Goal: Feedback & Contribution: Leave review/rating

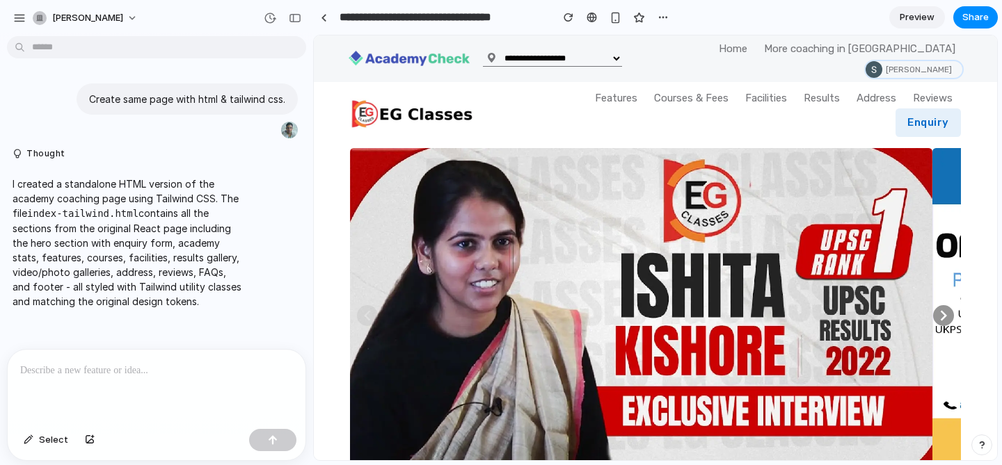
scroll to position [2443, 0]
click at [666, 15] on div "button" at bounding box center [662, 17] width 11 height 11
click at [614, 16] on div "Duplicate Delete" at bounding box center [501, 232] width 1002 height 465
click at [614, 16] on div "button" at bounding box center [615, 18] width 12 height 12
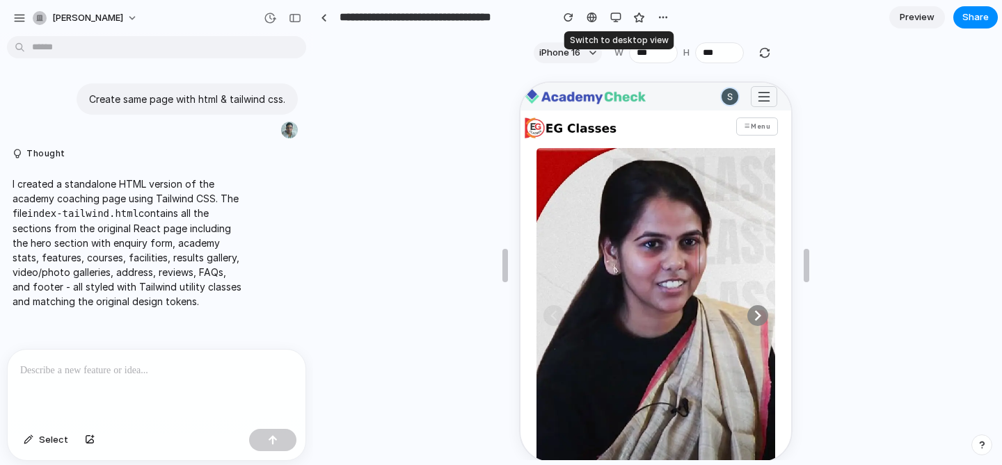
scroll to position [3351, 0]
click at [614, 17] on div "button" at bounding box center [615, 17] width 11 height 11
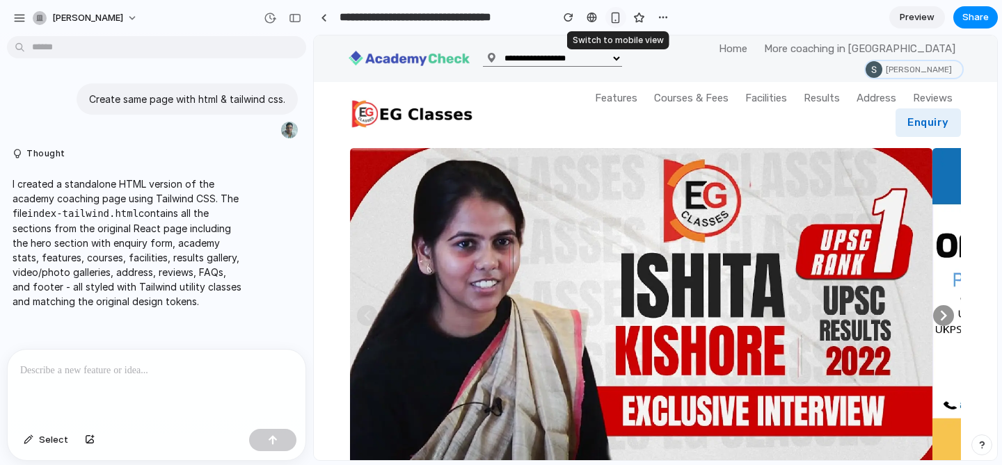
scroll to position [2443, 0]
click at [22, 15] on div "button" at bounding box center [19, 18] width 13 height 13
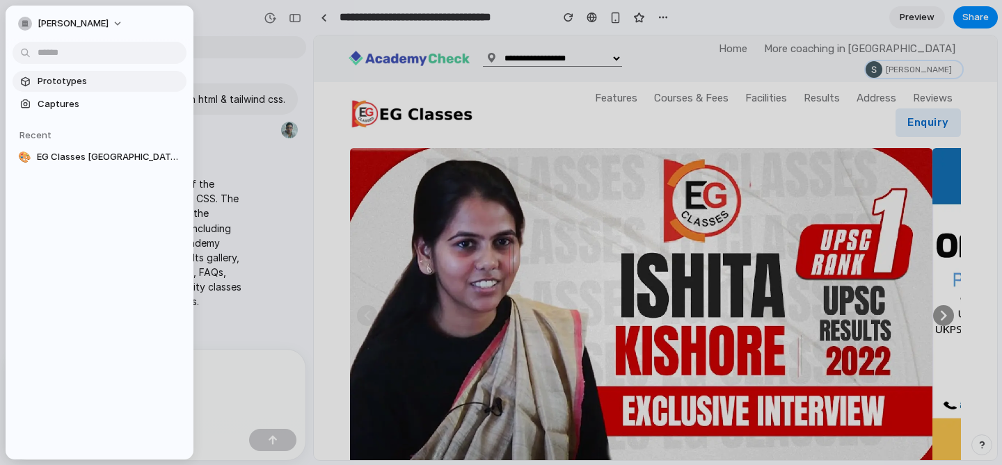
click at [56, 85] on span "Prototypes" at bounding box center [109, 81] width 143 height 14
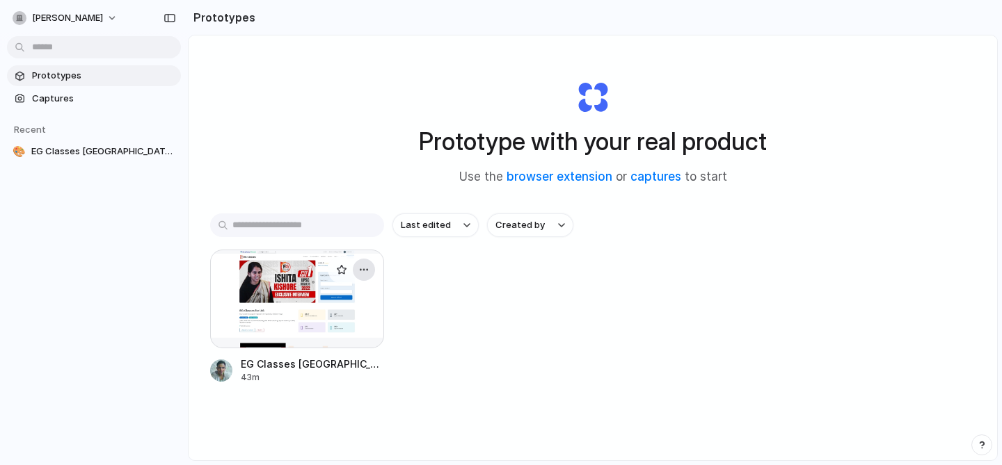
click at [368, 267] on div "button" at bounding box center [363, 269] width 11 height 11
click at [415, 308] on div "Open in new tab Rename Copy link Delete" at bounding box center [501, 232] width 1002 height 465
click at [109, 157] on span "EG Classes [GEOGRAPHIC_DATA] [GEOGRAPHIC_DATA] Web Page Design" at bounding box center [103, 152] width 144 height 14
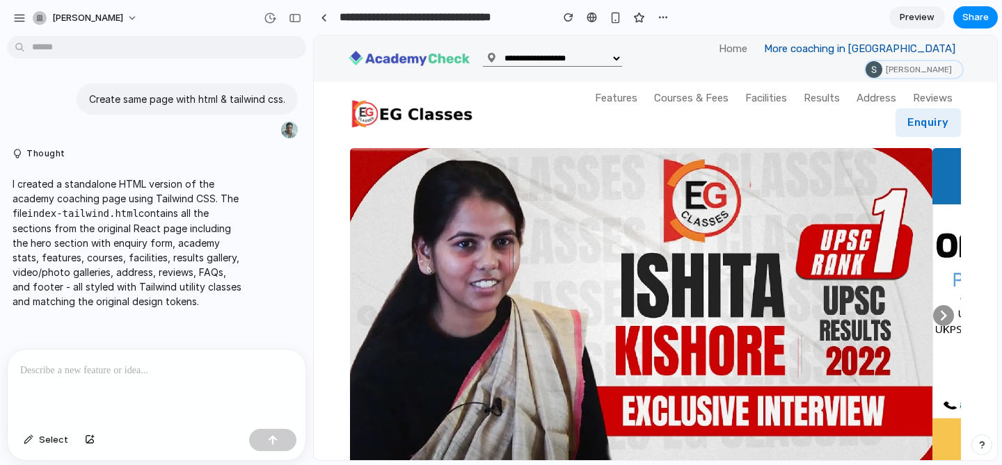
click at [856, 46] on link "More coaching in [GEOGRAPHIC_DATA]" at bounding box center [860, 49] width 208 height 22
click at [912, 13] on span "Preview" at bounding box center [917, 17] width 35 height 14
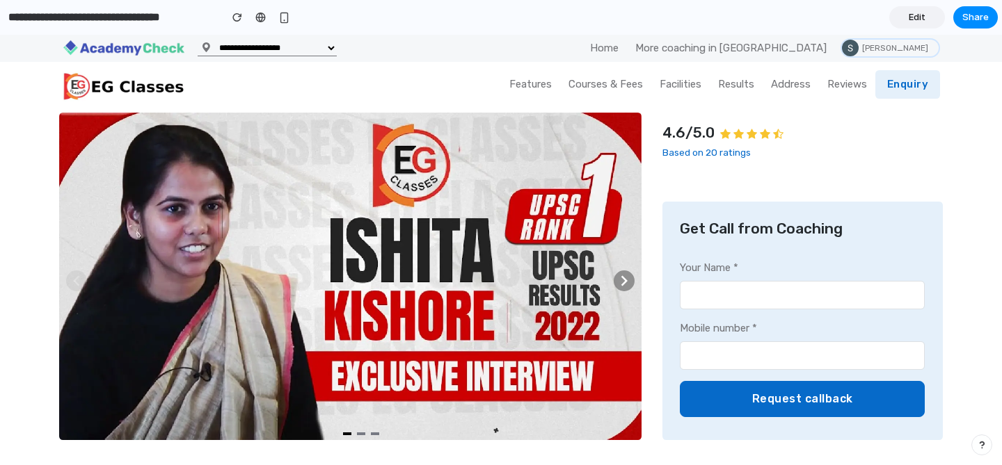
click at [922, 19] on span "Edit" at bounding box center [917, 17] width 17 height 14
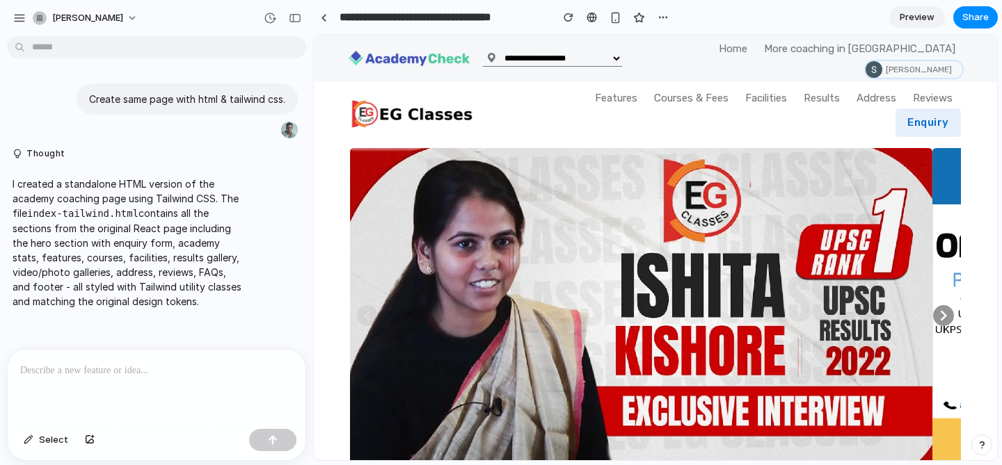
click at [190, 41] on html "**********" at bounding box center [501, 232] width 1002 height 465
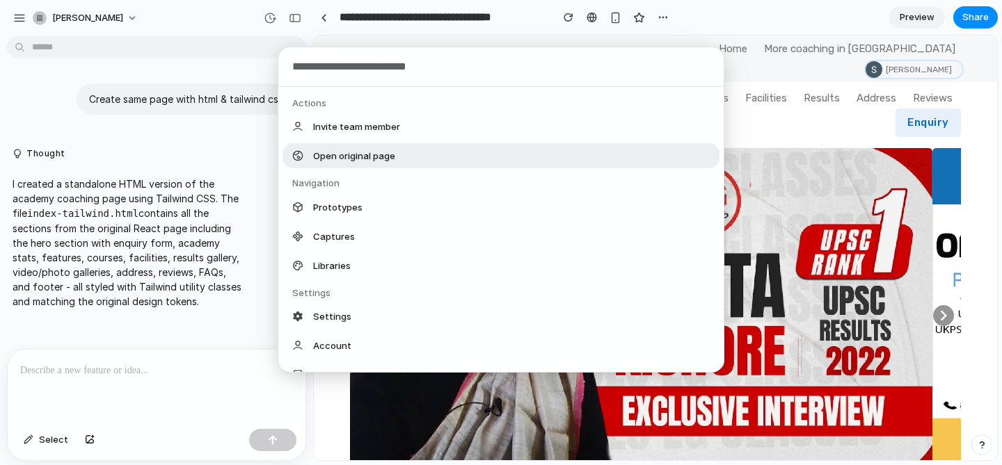
click at [406, 160] on div "Open original page" at bounding box center [500, 155] width 437 height 25
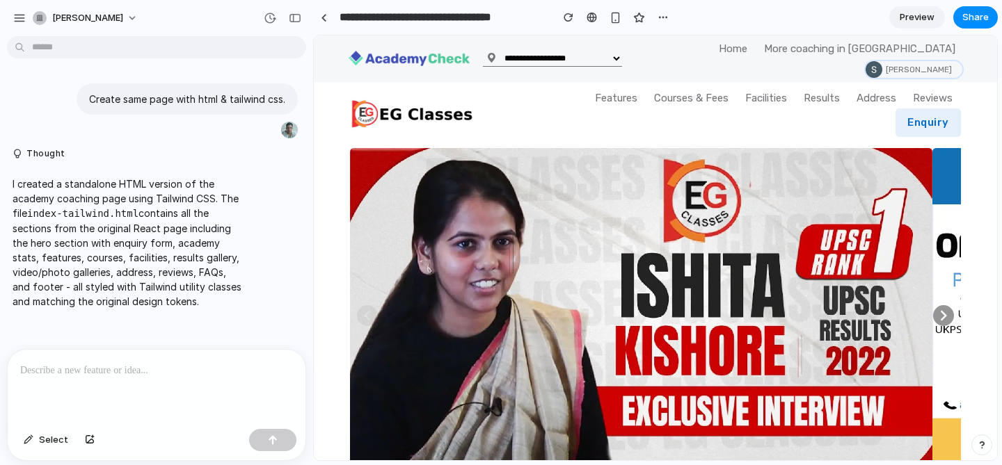
click at [281, 45] on html "**********" at bounding box center [501, 232] width 1002 height 465
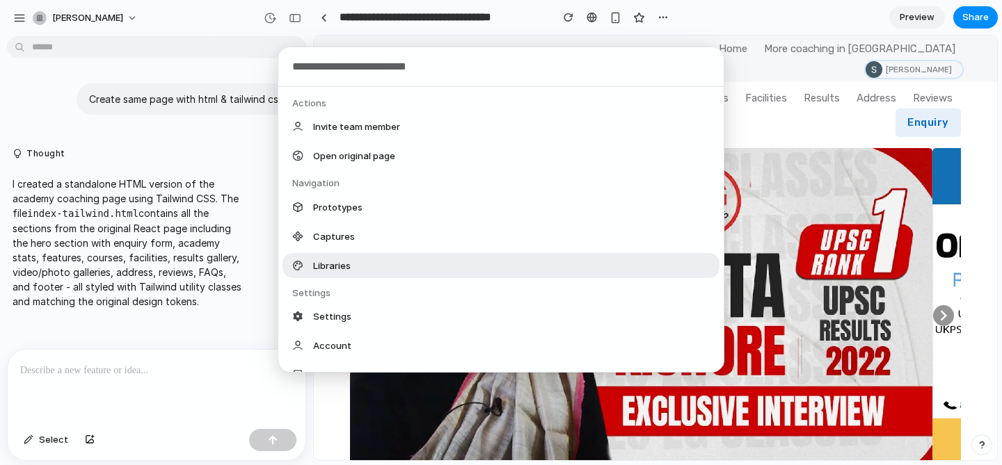
click at [341, 257] on div "Libraries" at bounding box center [500, 265] width 437 height 25
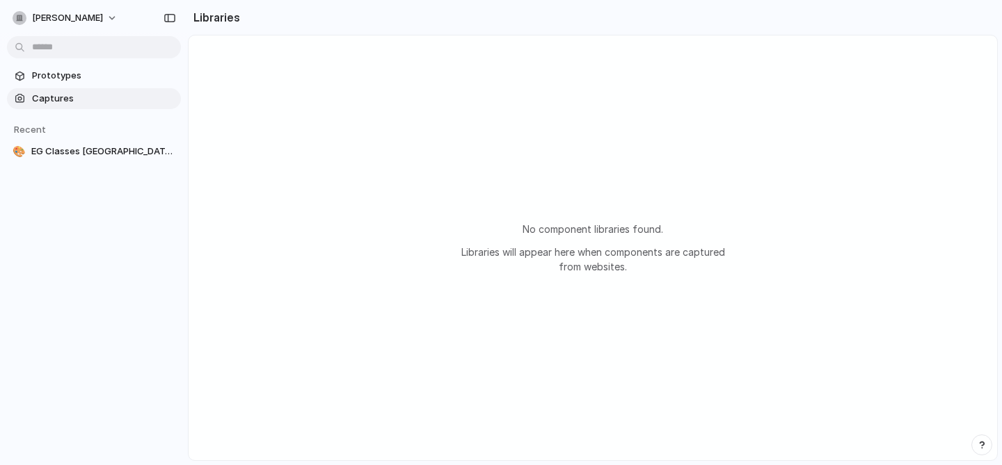
click at [71, 101] on span "Captures" at bounding box center [103, 99] width 143 height 14
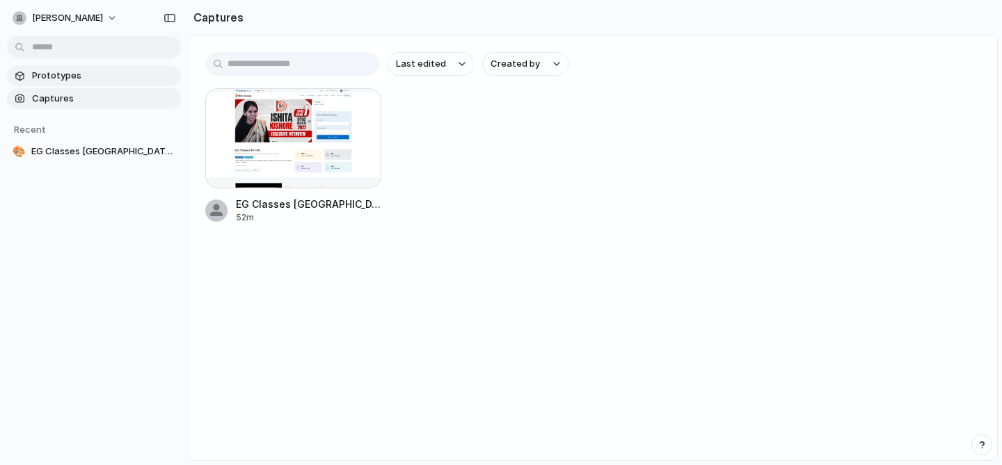
click at [76, 77] on span "Prototypes" at bounding box center [103, 76] width 143 height 14
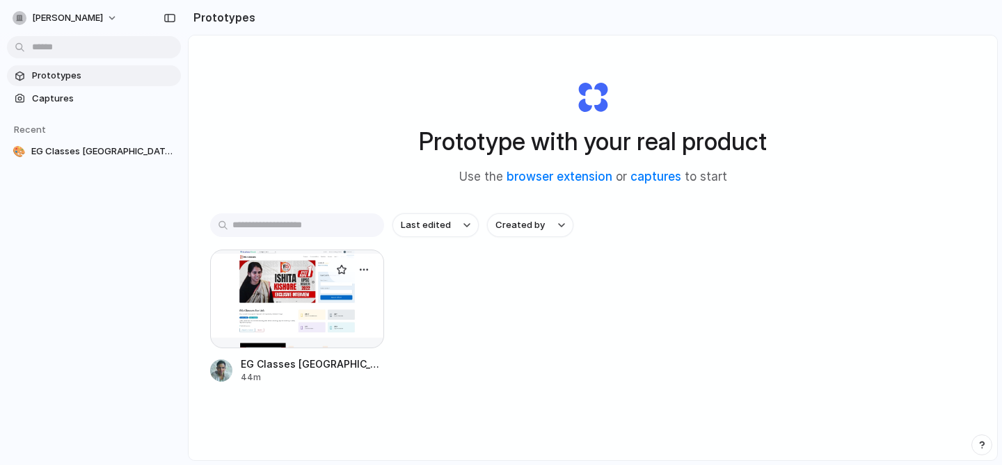
click at [297, 295] on div at bounding box center [297, 299] width 174 height 99
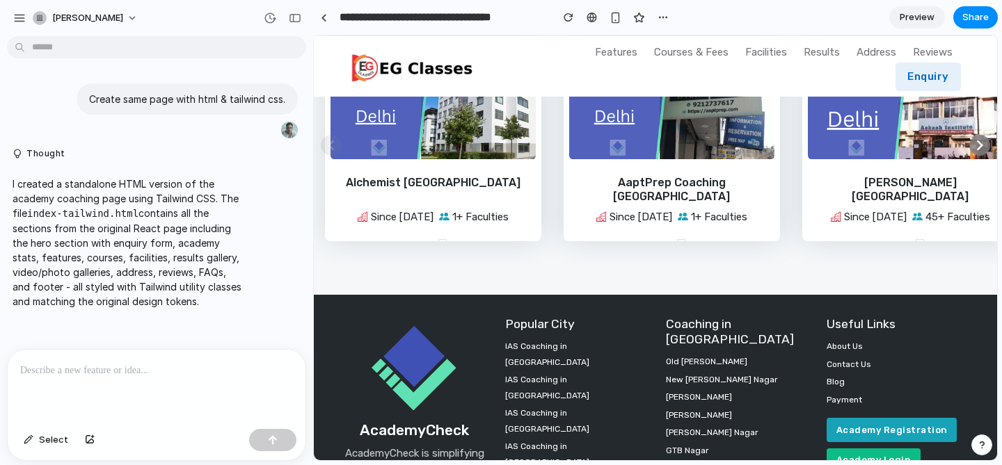
scroll to position [5813, 0]
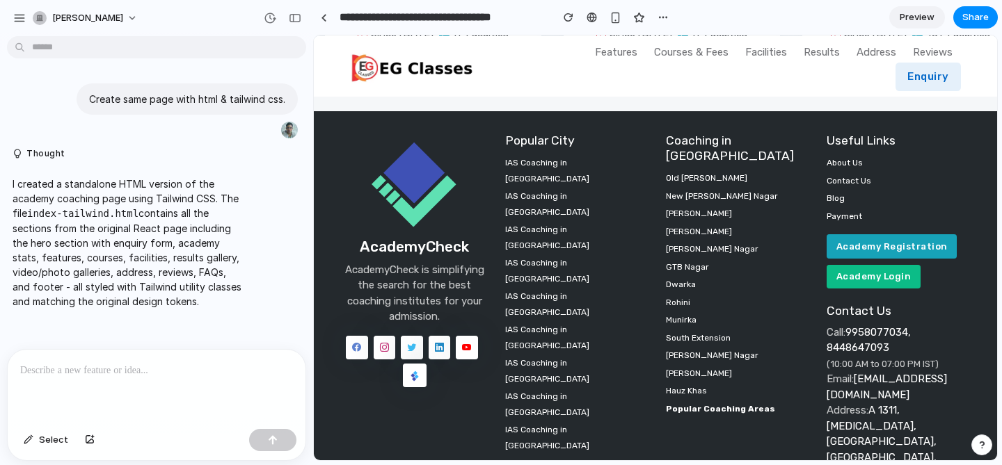
click at [541, 455] on li "IAS Coaching in [GEOGRAPHIC_DATA]" at bounding box center [575, 470] width 140 height 31
click at [18, 152] on button "Thought" at bounding box center [129, 154] width 232 height 12
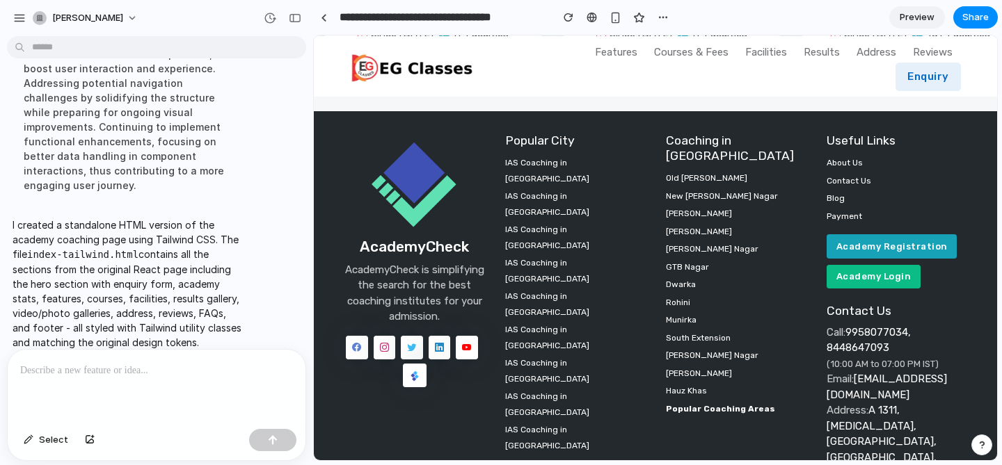
scroll to position [0, 0]
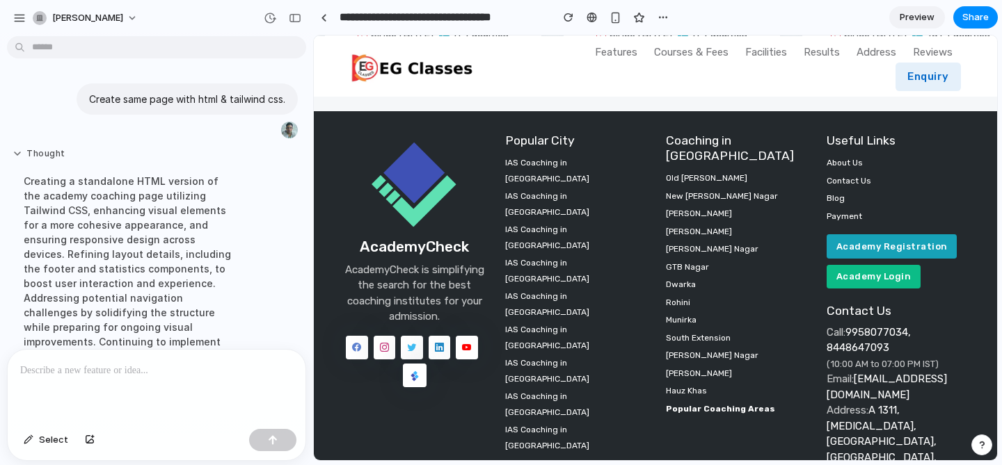
click at [15, 149] on button "Thought" at bounding box center [129, 154] width 232 height 12
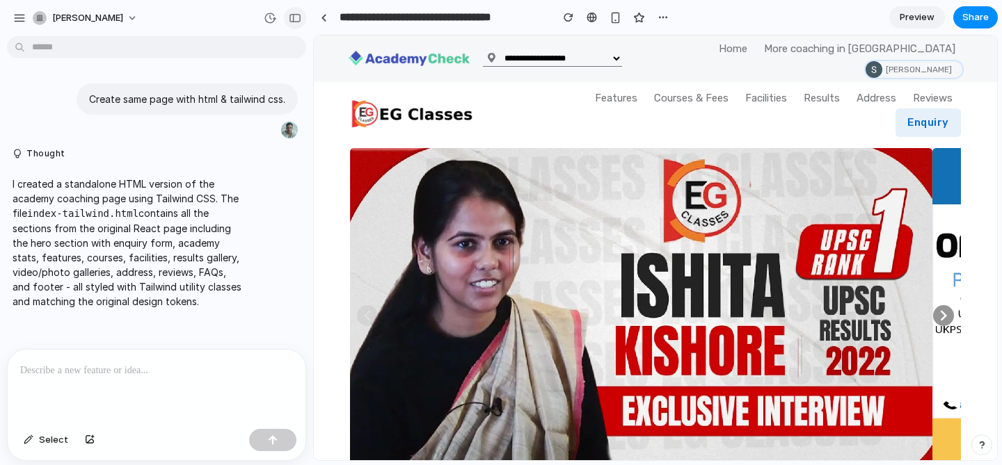
click at [287, 17] on button "button" at bounding box center [295, 18] width 22 height 22
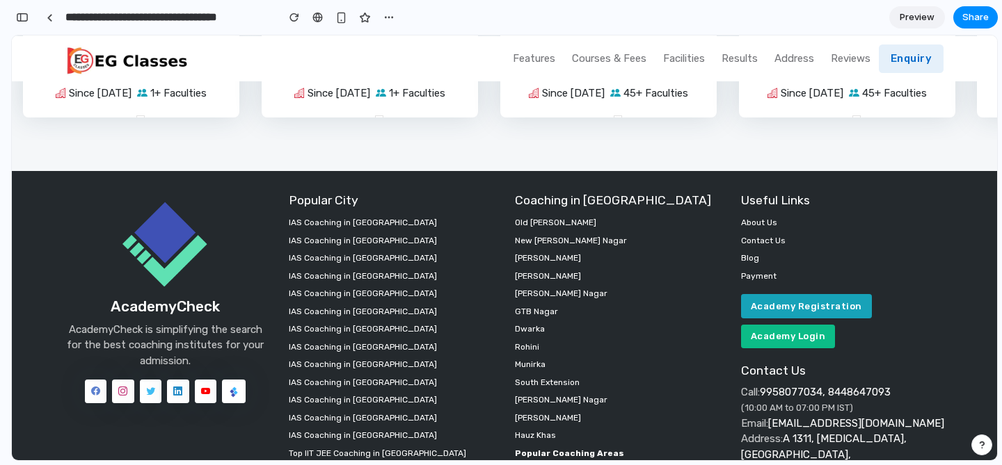
scroll to position [4698, 0]
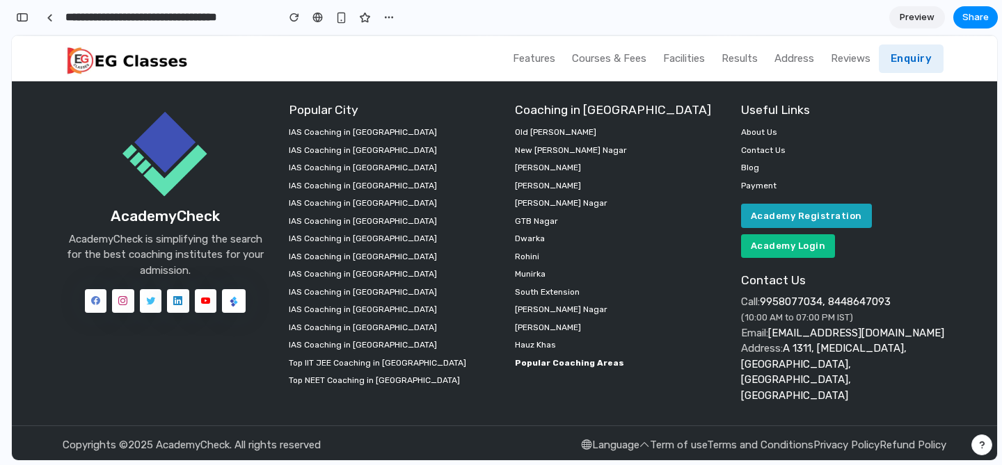
click at [358, 345] on link "IAS Coaching in [GEOGRAPHIC_DATA]" at bounding box center [363, 345] width 148 height 10
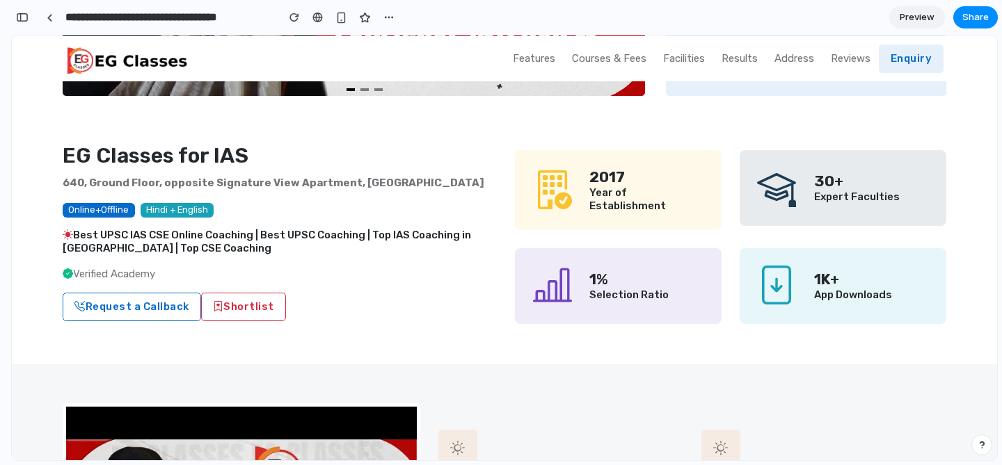
scroll to position [0, 0]
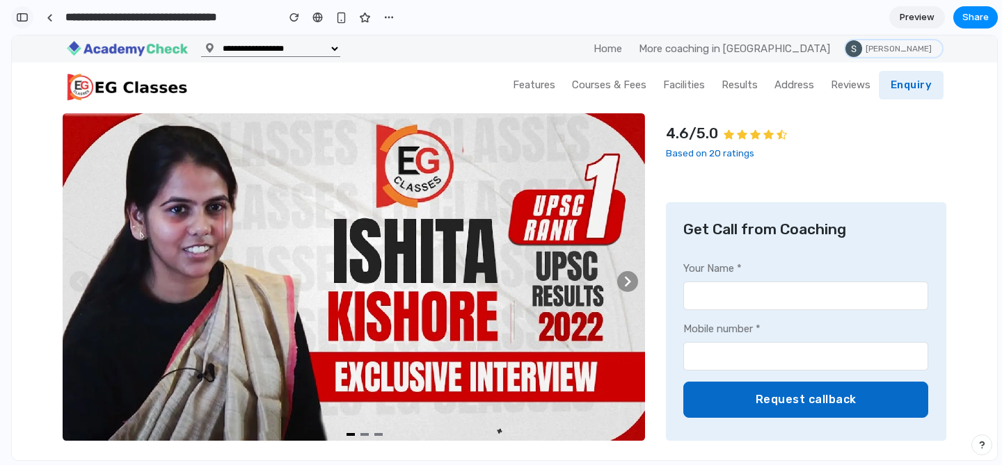
click at [19, 10] on button "button" at bounding box center [22, 17] width 22 height 22
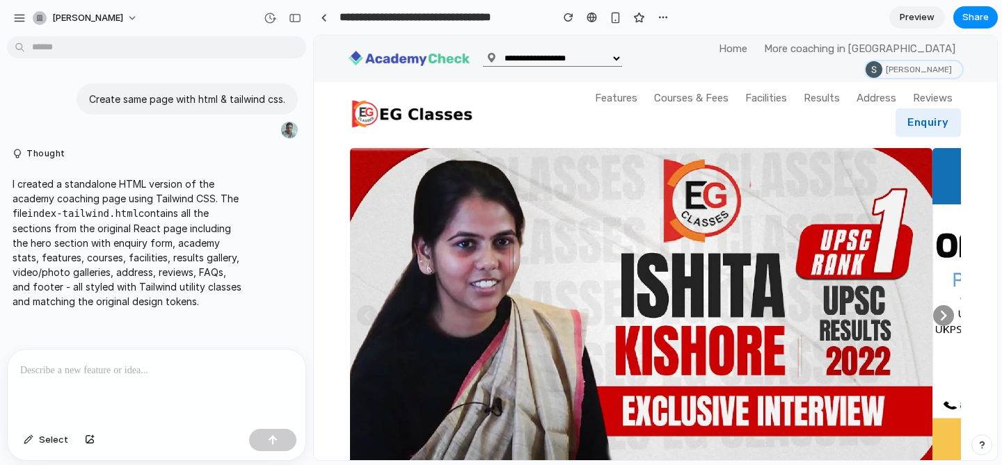
scroll to position [2393, 0]
click at [22, 15] on div "button" at bounding box center [19, 18] width 13 height 13
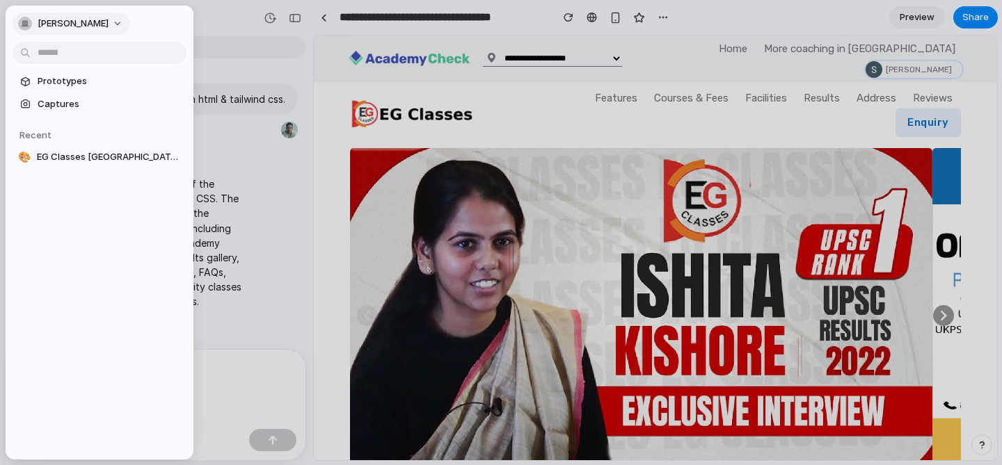
click at [48, 23] on span "sunil-kumar" at bounding box center [73, 24] width 71 height 14
click at [48, 23] on div "Settings Invite members Change theme Sign out" at bounding box center [501, 232] width 1002 height 465
click at [61, 83] on span "Prototypes" at bounding box center [109, 81] width 143 height 14
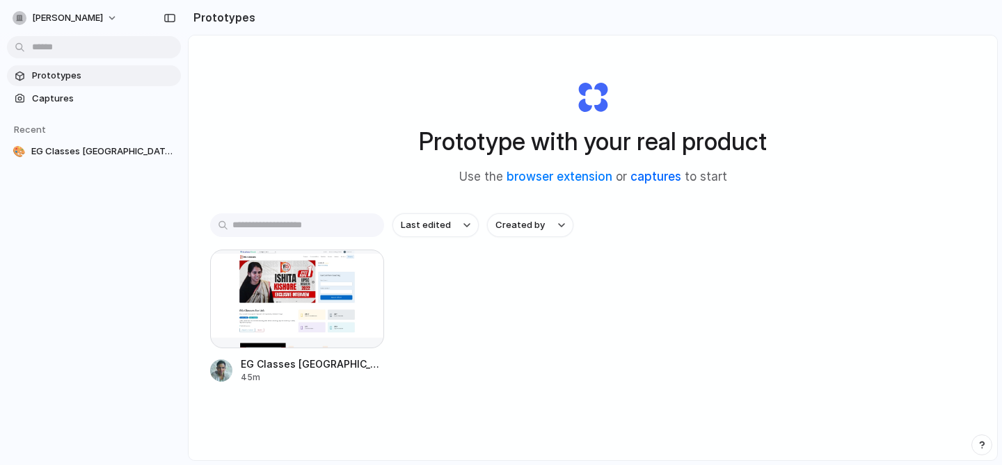
click at [650, 181] on link "captures" at bounding box center [655, 177] width 51 height 14
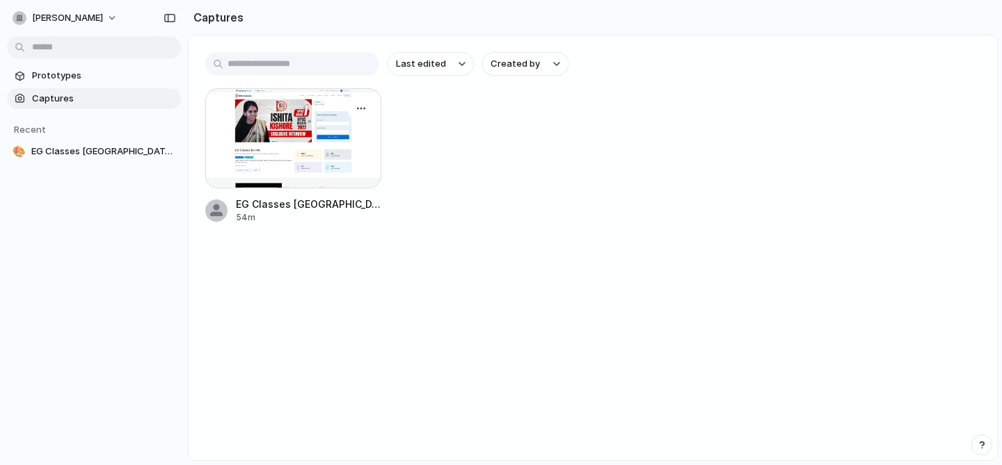
click at [348, 150] on div at bounding box center [293, 138] width 176 height 100
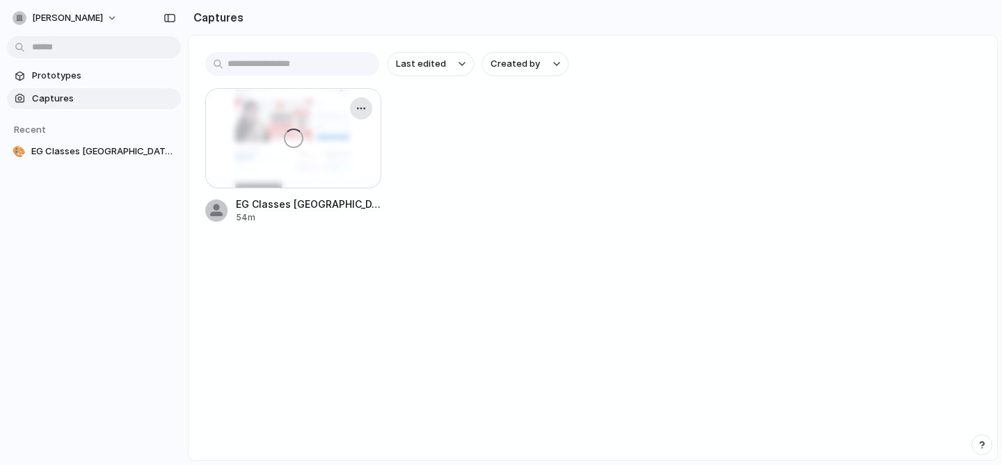
click at [362, 109] on div "button" at bounding box center [361, 108] width 11 height 11
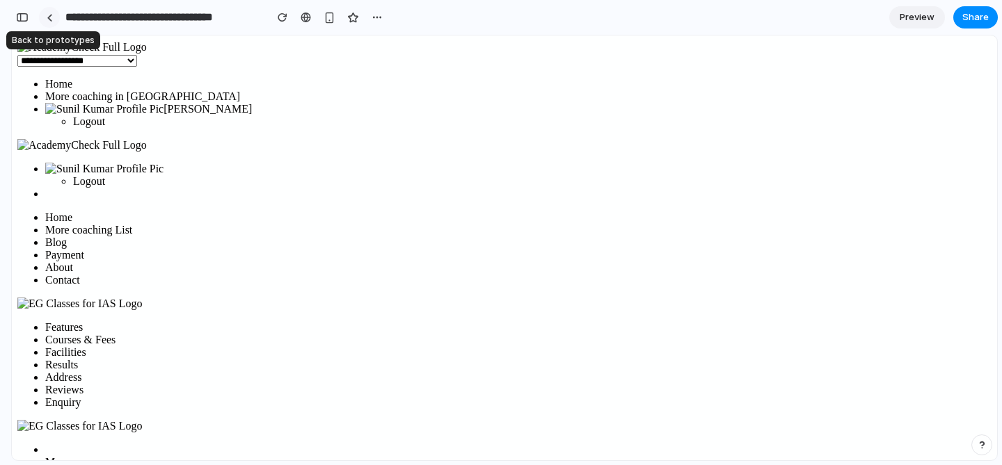
click at [47, 16] on div at bounding box center [50, 18] width 6 height 8
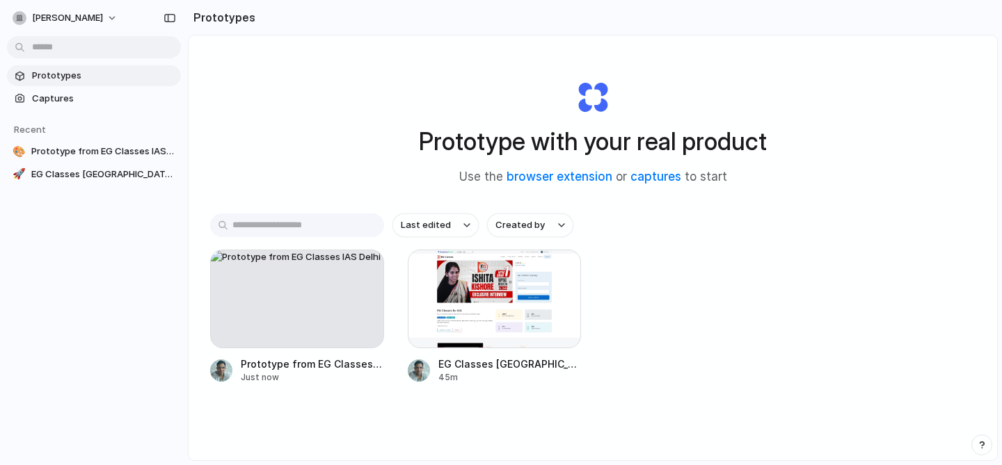
click at [86, 76] on span "Prototypes" at bounding box center [103, 76] width 143 height 14
click at [368, 268] on div "button" at bounding box center [363, 269] width 11 height 11
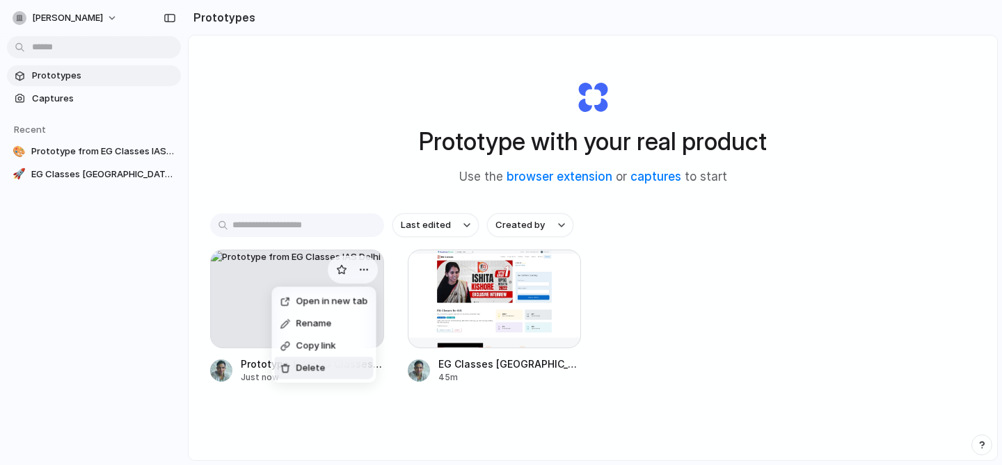
click at [303, 369] on span "Delete" at bounding box center [310, 369] width 29 height 14
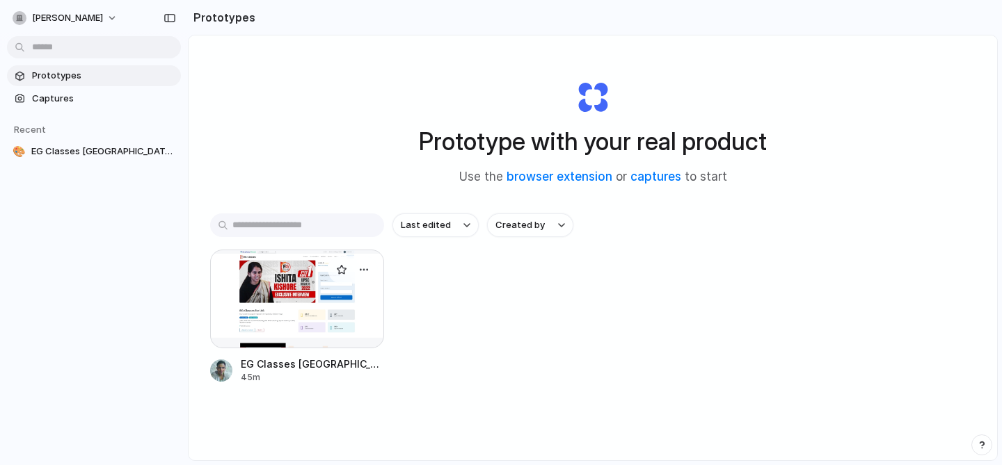
click at [323, 319] on div at bounding box center [297, 299] width 174 height 99
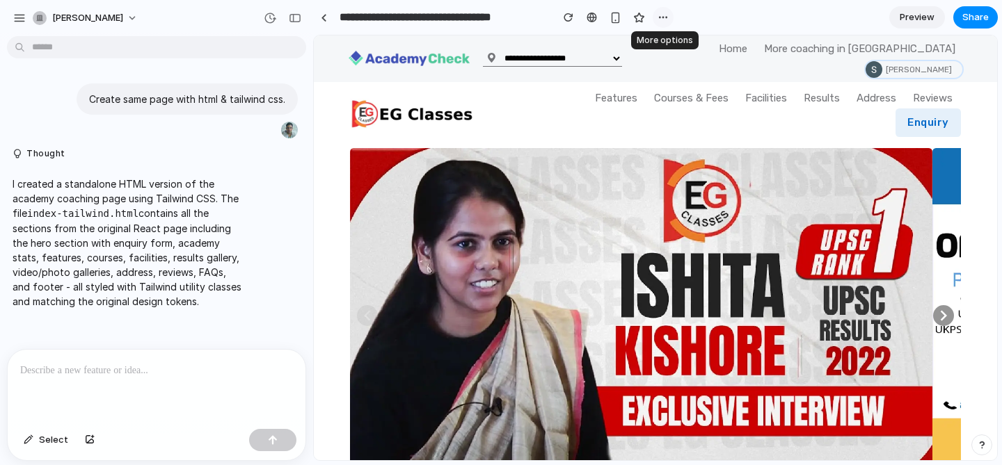
click at [666, 17] on div "button" at bounding box center [662, 17] width 11 height 11
click at [723, 24] on div "Duplicate Delete" at bounding box center [501, 232] width 1002 height 465
click at [963, 21] on span "Share" at bounding box center [975, 17] width 26 height 14
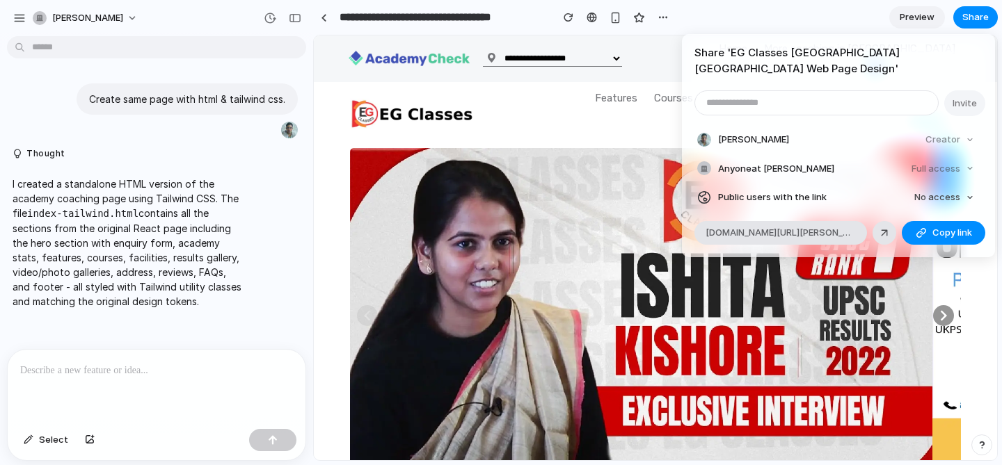
click at [962, 130] on div "Creator" at bounding box center [950, 139] width 60 height 19
click at [888, 227] on div at bounding box center [884, 233] width 13 height 13
click at [735, 6] on div "Share ' EG Classes IAS Delhi Web Page Design ' Invite Sunil Kumar Creator Anyon…" at bounding box center [501, 232] width 1002 height 465
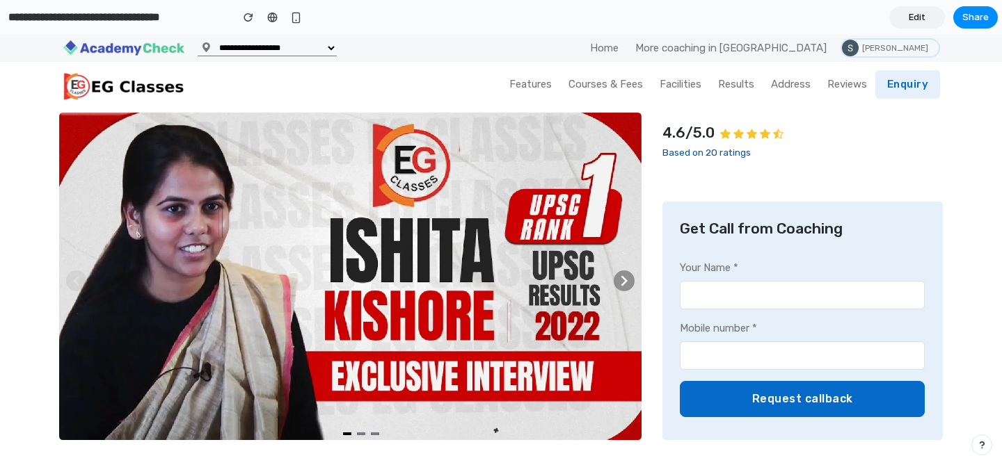
click at [893, 154] on p "Based on 20 ratings" at bounding box center [802, 152] width 280 height 14
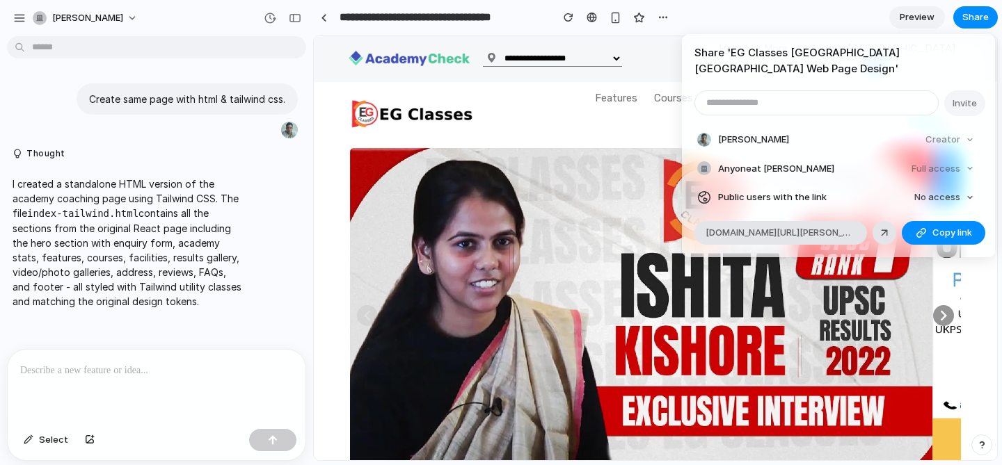
click at [793, 8] on div "Share ' EG Classes IAS [GEOGRAPHIC_DATA] Web Page Design ' Invite [PERSON_NAME]…" at bounding box center [501, 232] width 1002 height 465
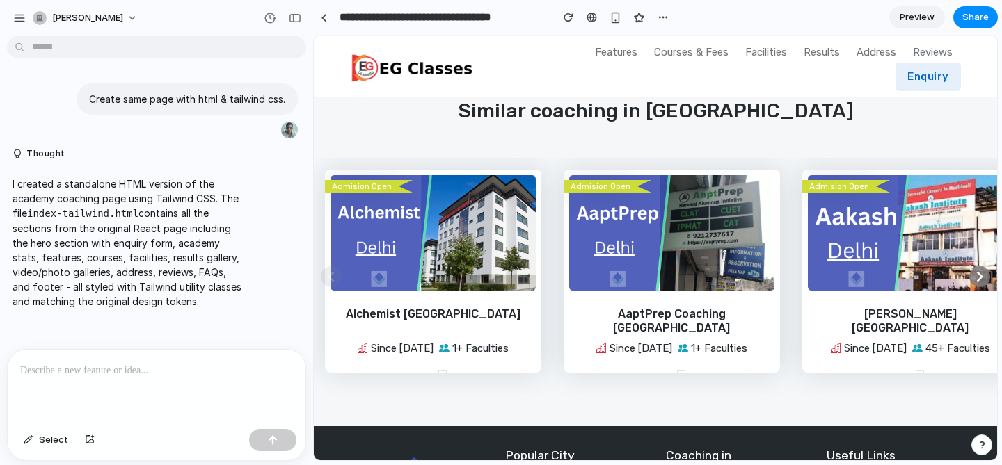
scroll to position [5813, 0]
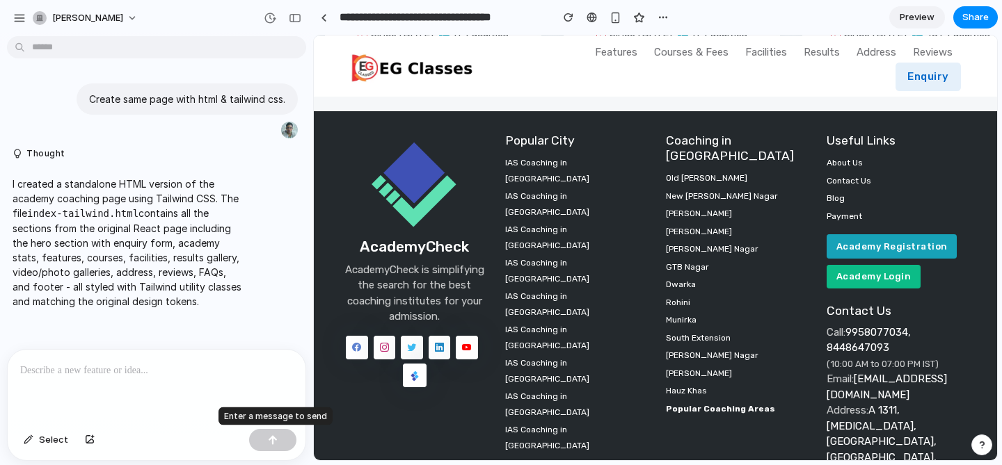
click at [270, 433] on div at bounding box center [272, 440] width 47 height 22
click at [58, 437] on span "Select" at bounding box center [53, 440] width 29 height 14
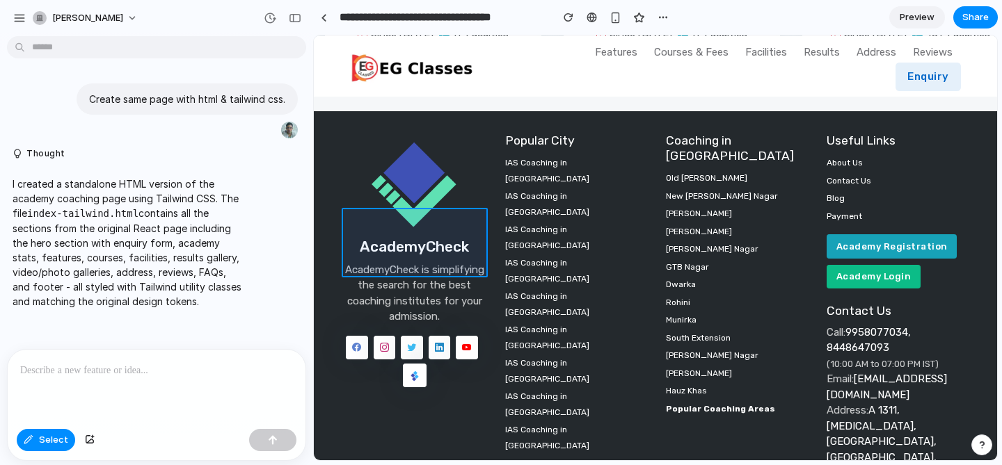
click at [407, 224] on div at bounding box center [655, 248] width 682 height 424
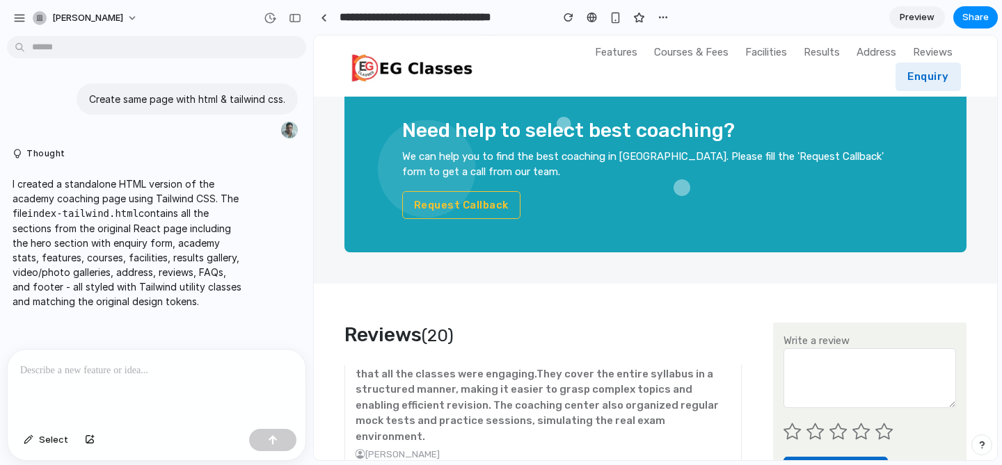
scroll to position [4102, 0]
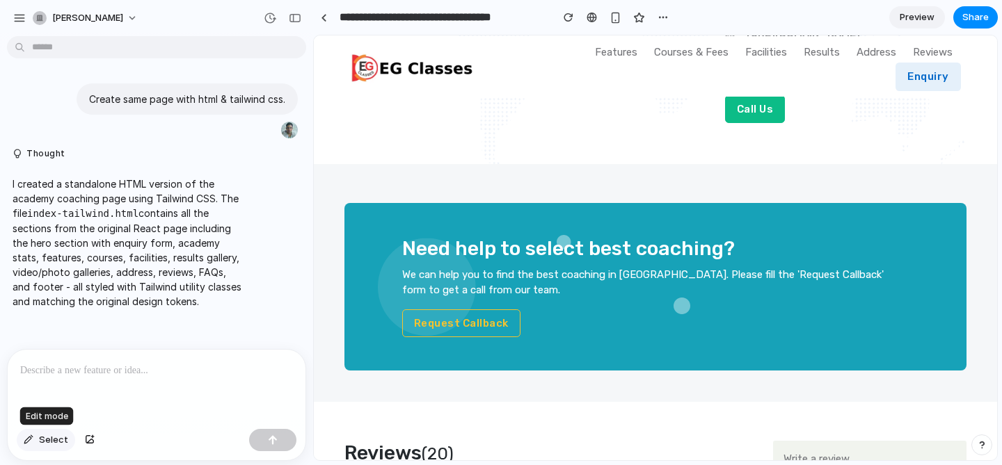
click at [50, 436] on span "Select" at bounding box center [53, 440] width 29 height 14
click at [489, 268] on div at bounding box center [655, 248] width 682 height 424
click at [592, 237] on h3 "Need help to select best coaching?" at bounding box center [655, 249] width 506 height 24
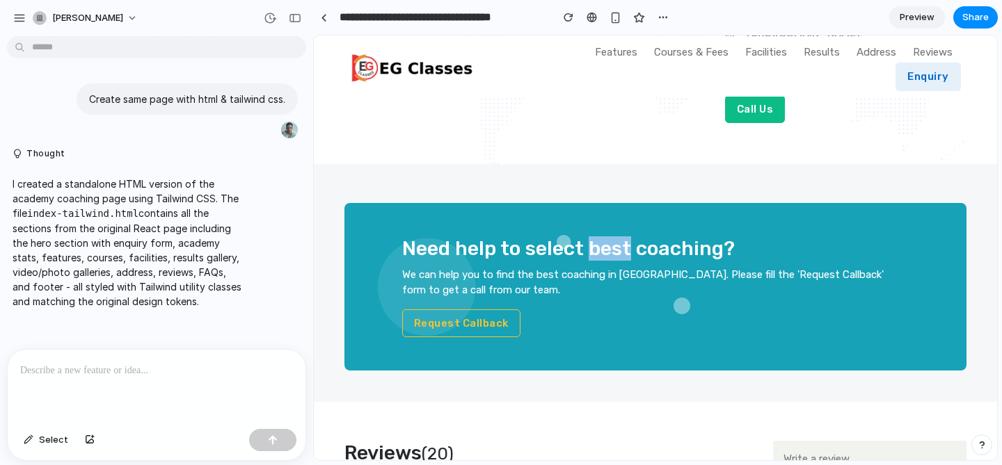
click at [592, 237] on h3 "Need help to select best coaching?" at bounding box center [655, 249] width 506 height 24
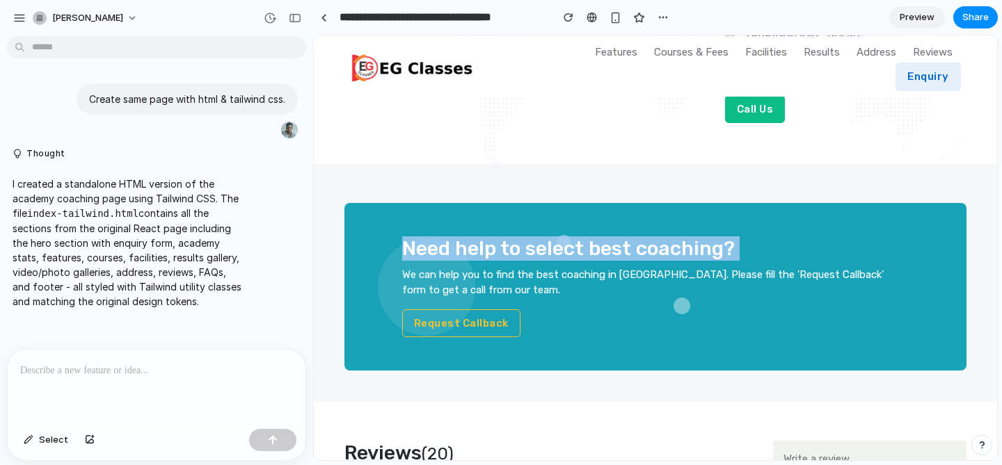
click at [653, 164] on section "Need help to select best coaching? We can help you to find the best coaching in…" at bounding box center [655, 283] width 683 height 238
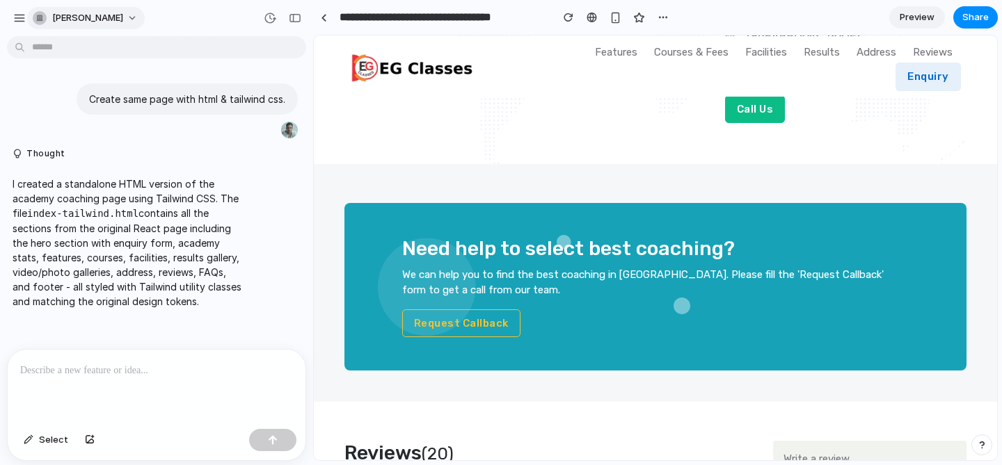
click at [47, 19] on div "sunil-kumar" at bounding box center [78, 18] width 90 height 14
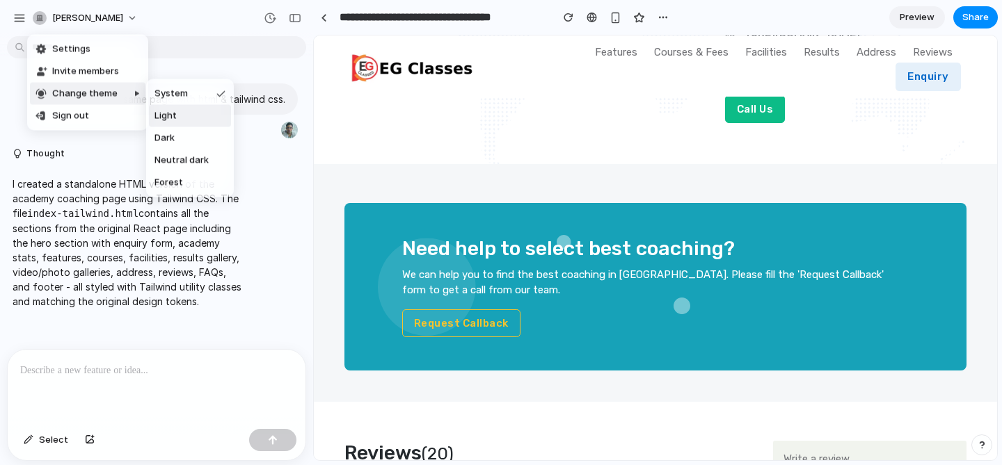
click at [161, 115] on span "Light" at bounding box center [165, 116] width 22 height 14
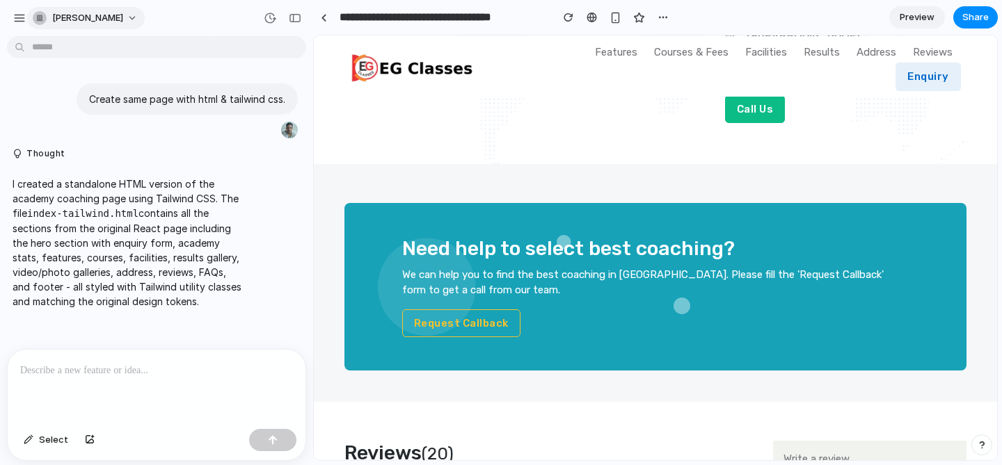
click at [61, 19] on span "sunil-kumar" at bounding box center [87, 18] width 71 height 14
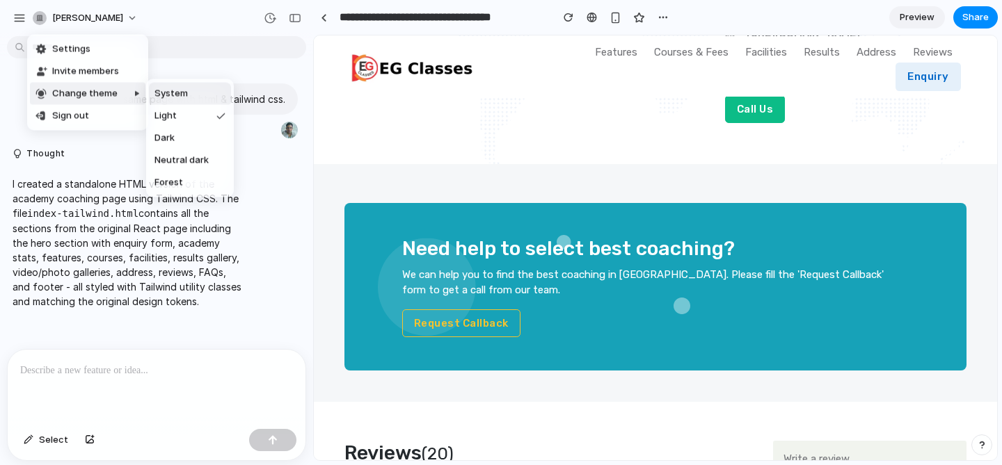
click at [175, 98] on span "System" at bounding box center [170, 94] width 33 height 14
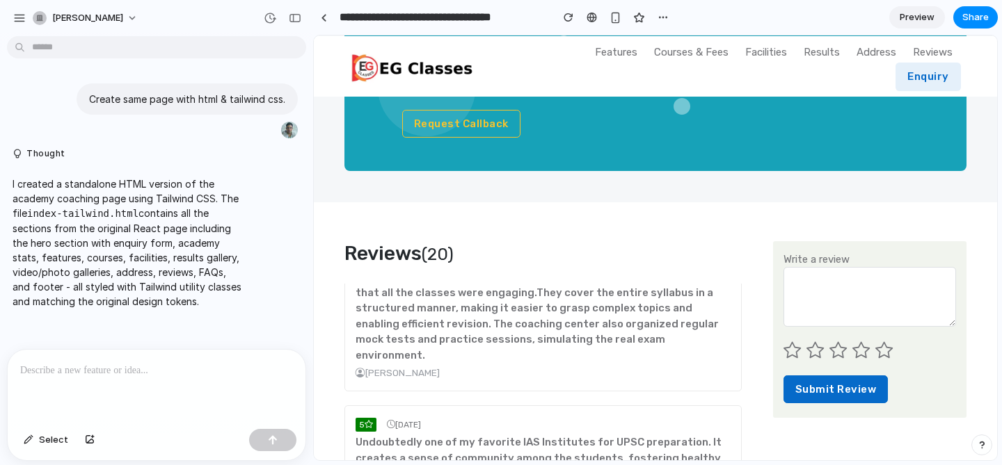
scroll to position [4334, 0]
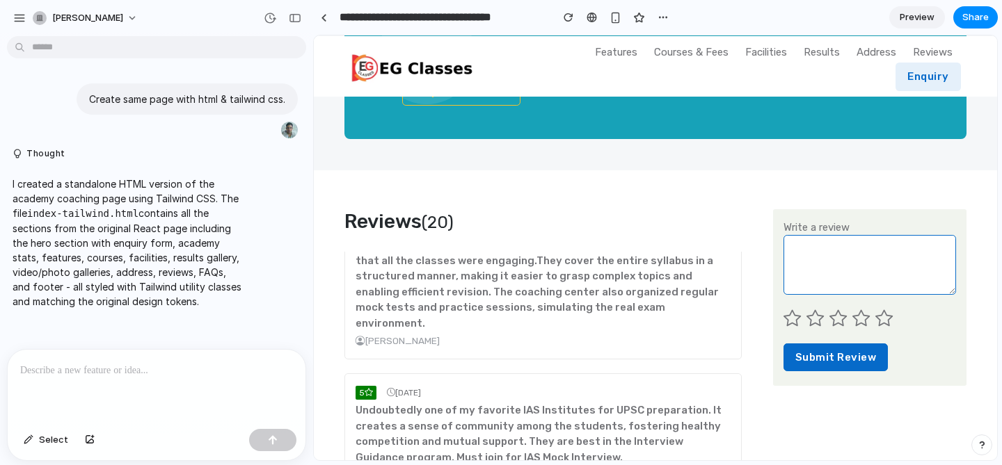
click at [826, 235] on textarea "Write a review" at bounding box center [869, 265] width 173 height 60
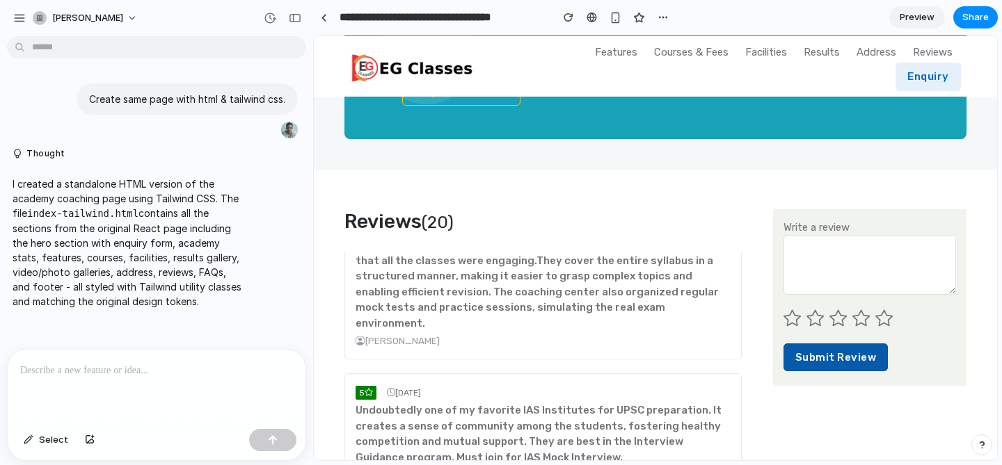
click at [820, 344] on button "Submit Review" at bounding box center [835, 358] width 105 height 29
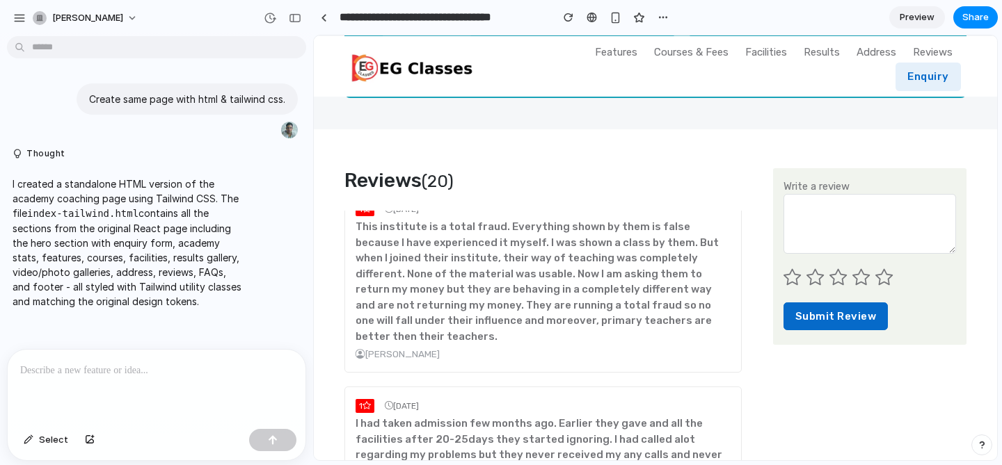
scroll to position [24, 0]
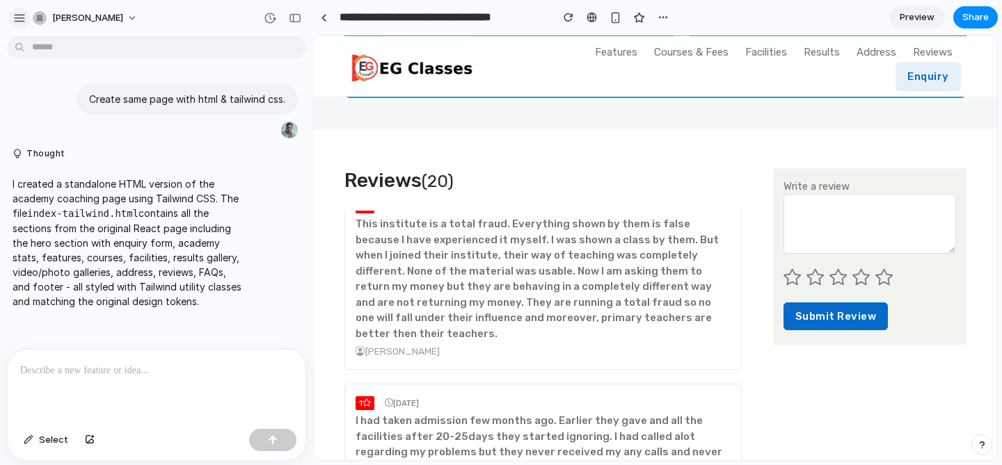
click at [20, 15] on div "button" at bounding box center [19, 18] width 13 height 13
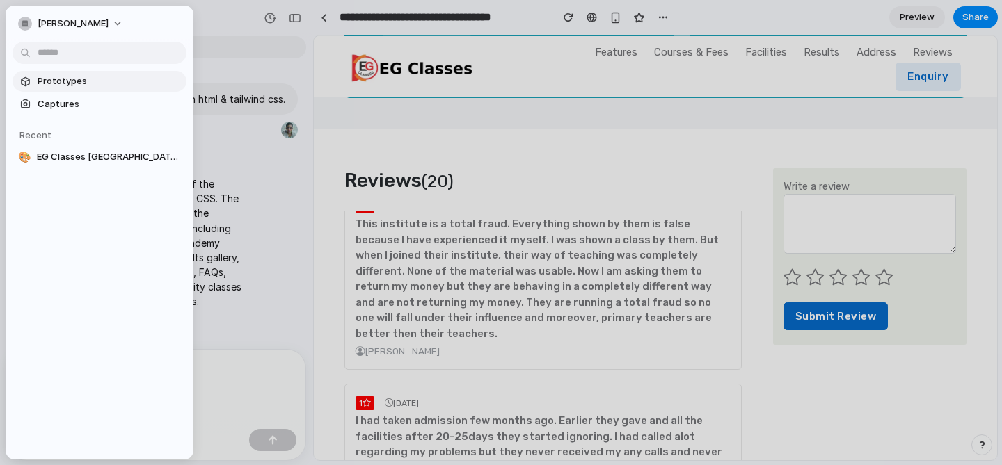
click at [63, 78] on span "Prototypes" at bounding box center [109, 81] width 143 height 14
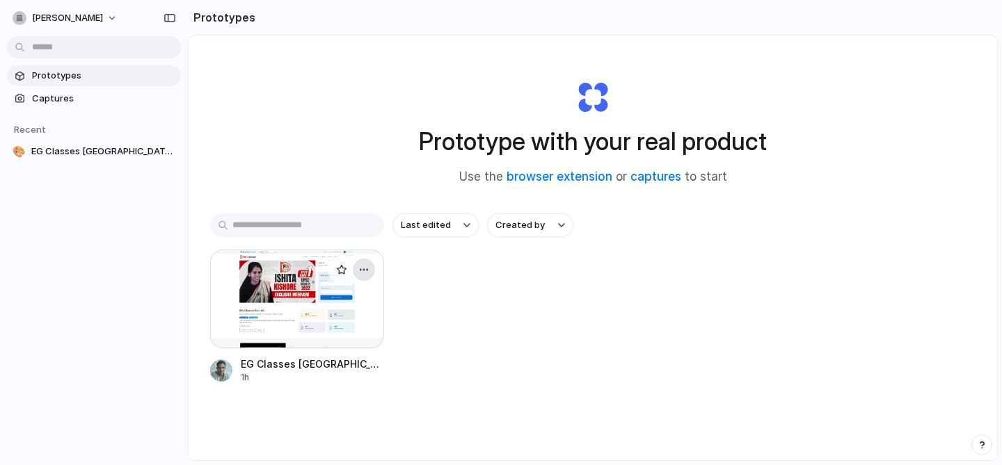
click at [367, 270] on div "button" at bounding box center [363, 269] width 11 height 11
click at [436, 362] on div "Open in new tab Rename Copy link Delete" at bounding box center [501, 232] width 1002 height 465
